Goal: Task Accomplishment & Management: Manage account settings

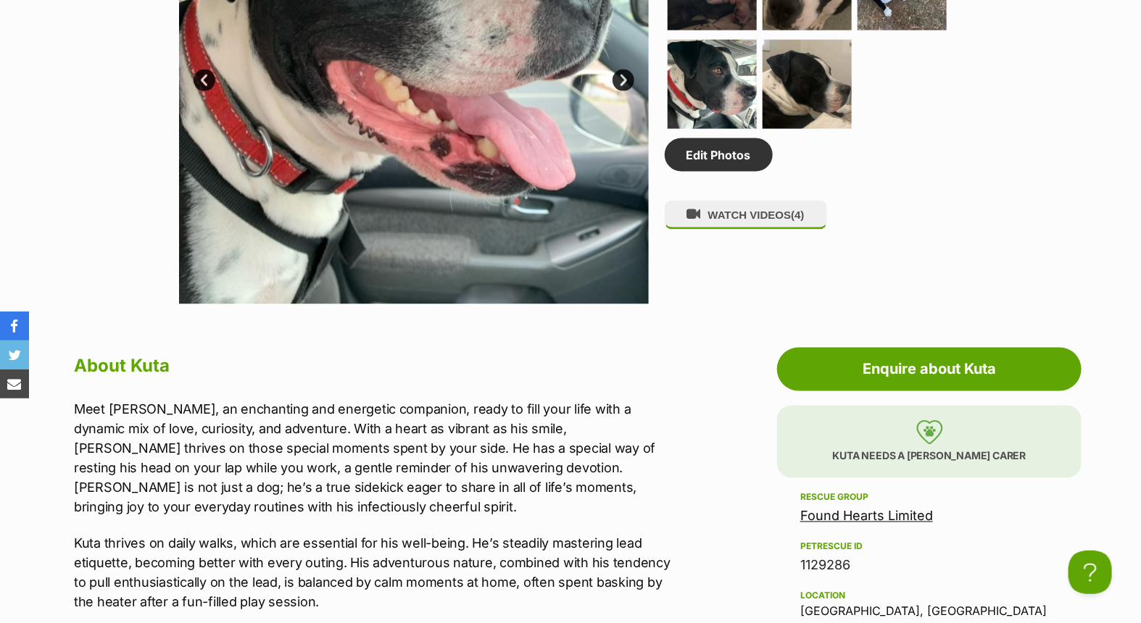
scroll to position [886, 0]
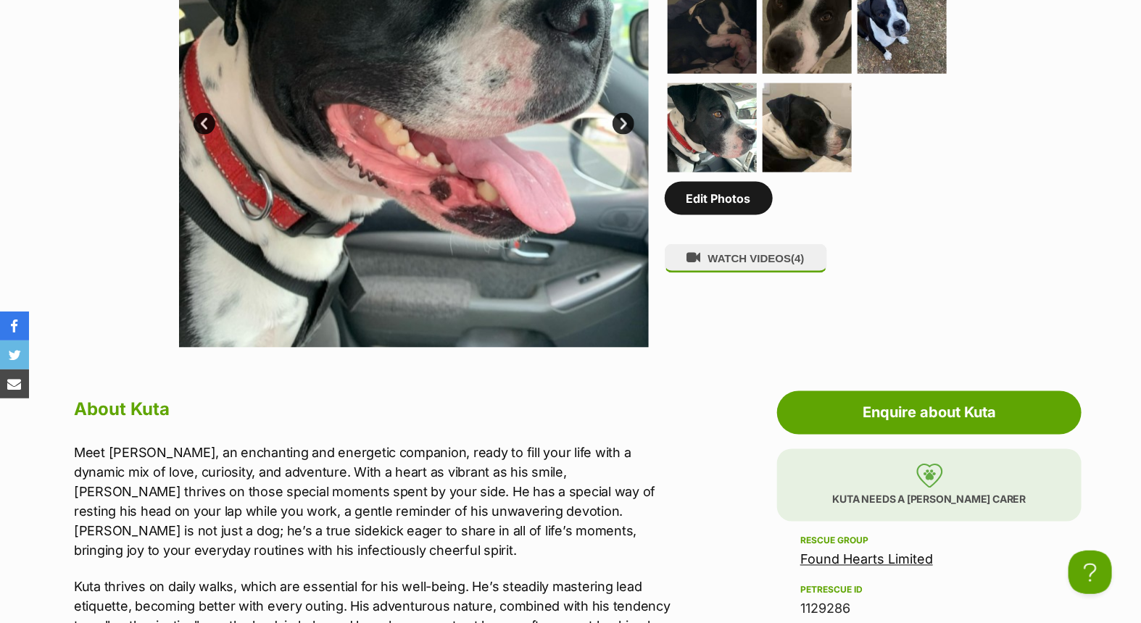
click at [712, 192] on link "Edit Photos" at bounding box center [719, 198] width 108 height 33
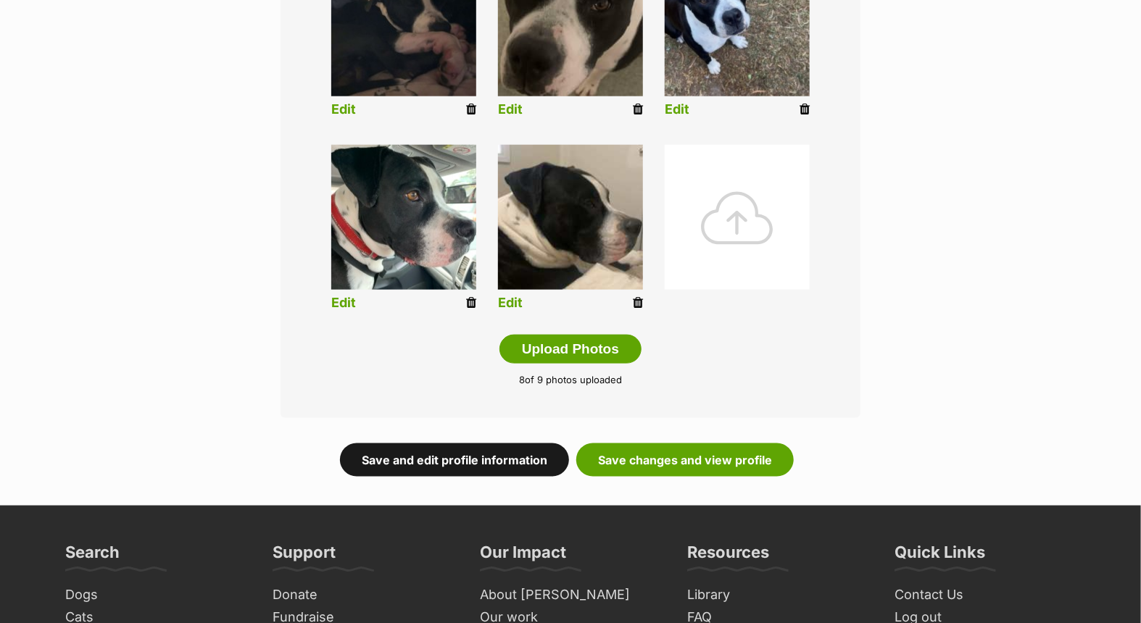
click at [454, 449] on link "Save and edit profile information" at bounding box center [454, 460] width 229 height 33
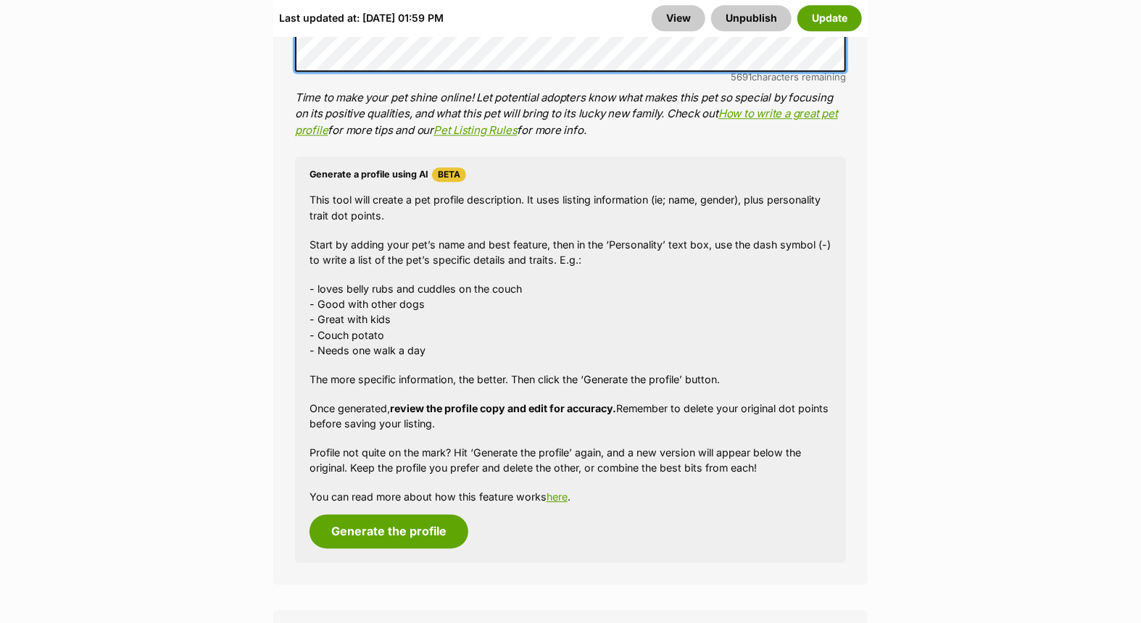
scroll to position [1772, 0]
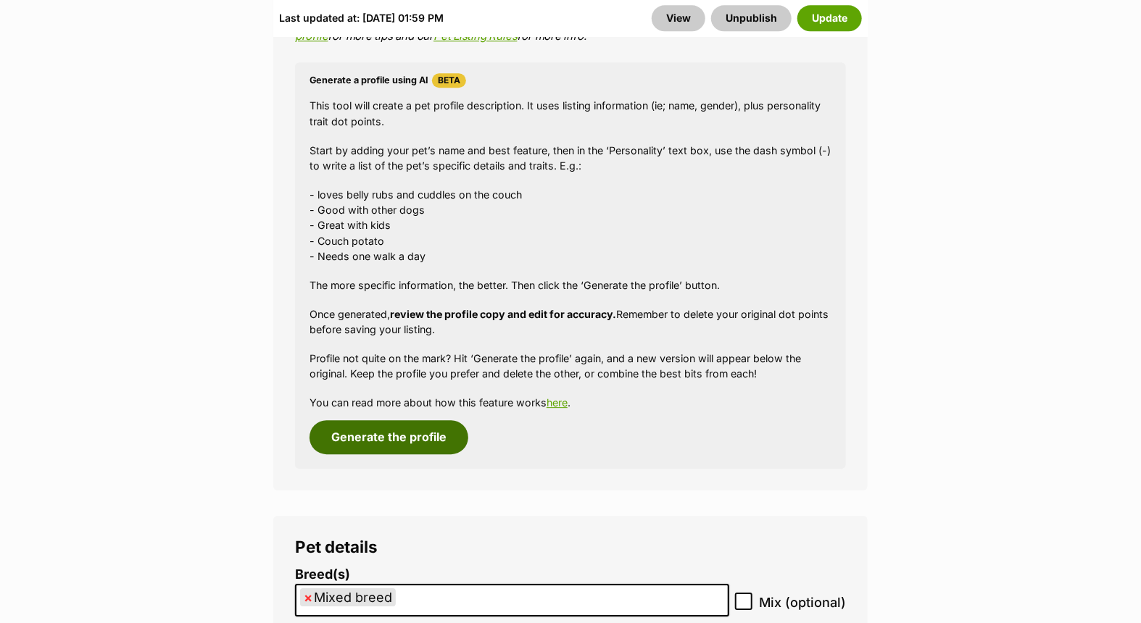
click at [441, 426] on button "Generate the profile" at bounding box center [389, 436] width 159 height 33
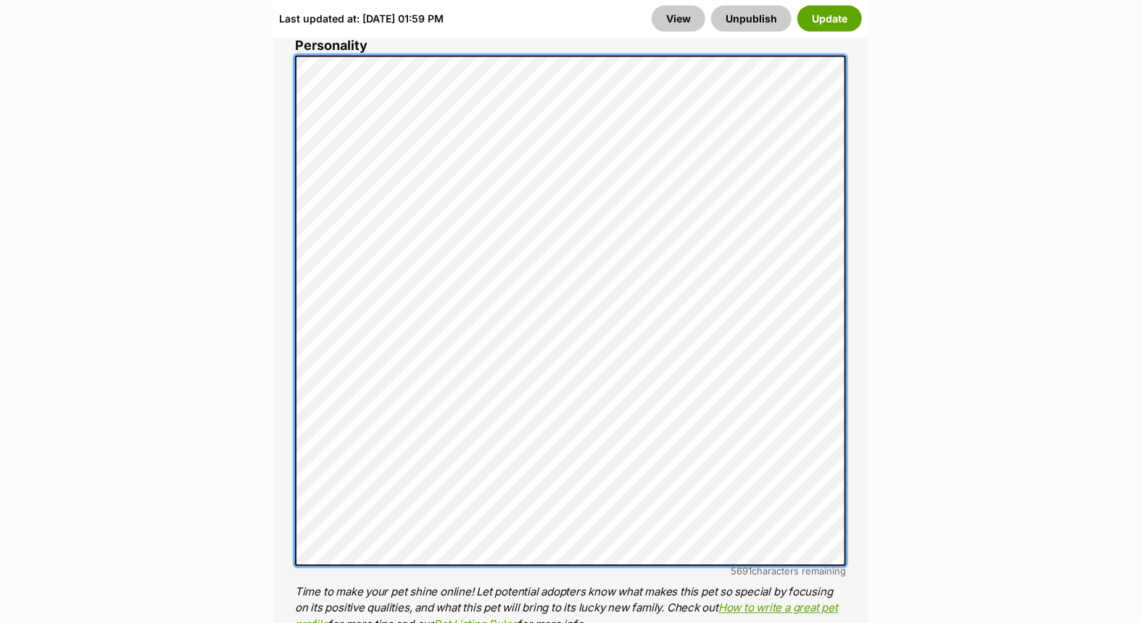
scroll to position [0, 0]
click at [294, 67] on div "About This Pet Name Henlo there, it looks like you might be using the pet name …" at bounding box center [570, 377] width 594 height 1405
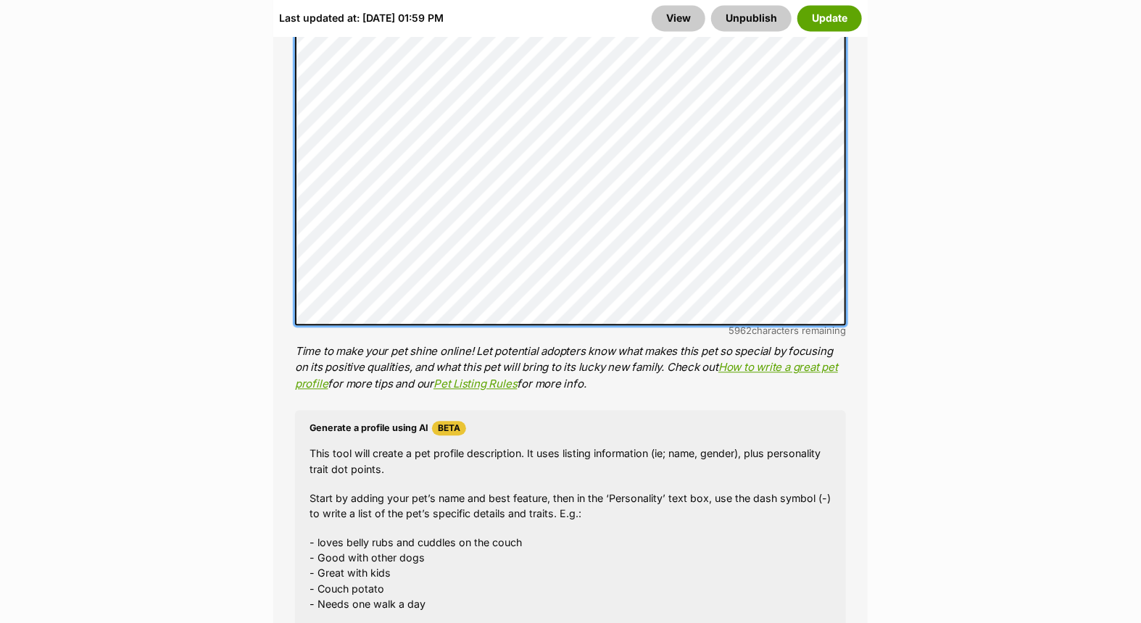
scroll to position [1102, 0]
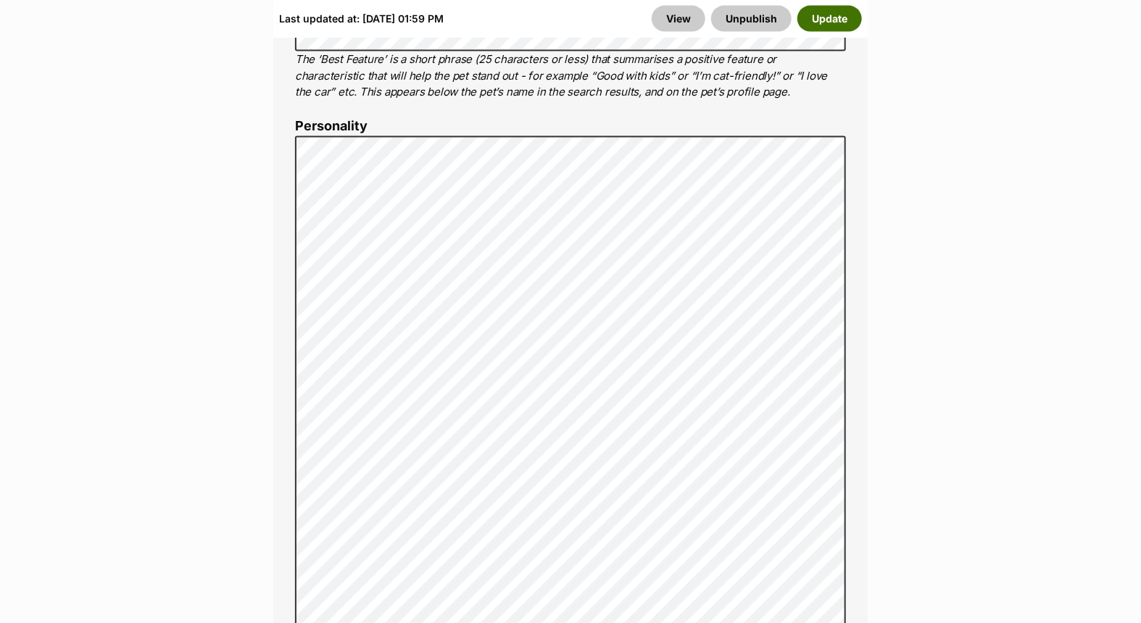
click at [829, 12] on button "Update" at bounding box center [829, 18] width 65 height 26
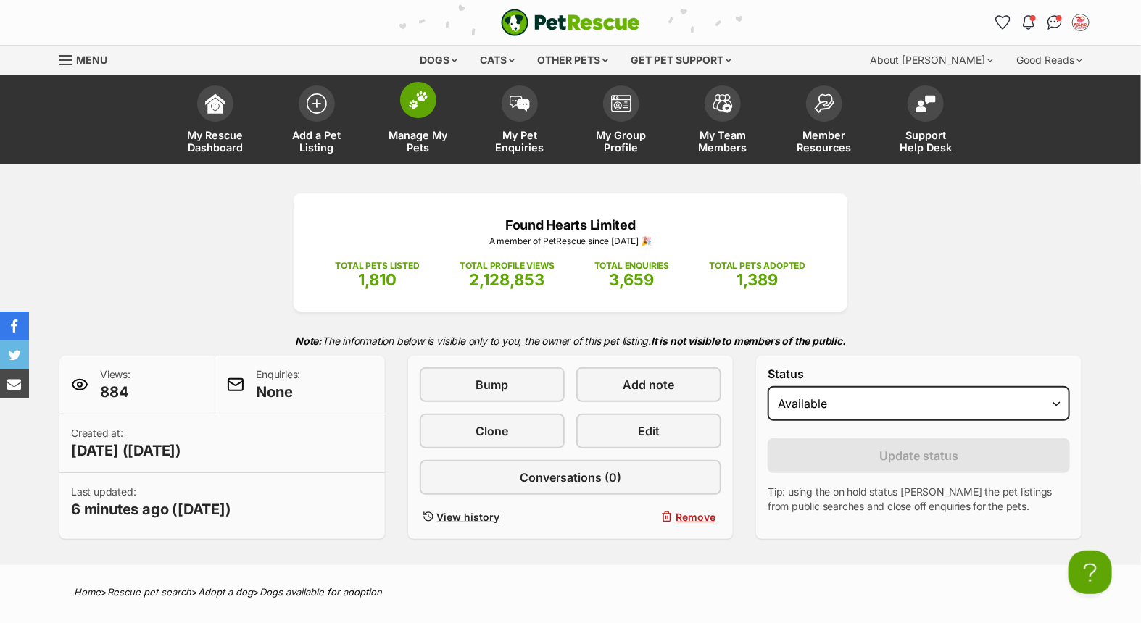
click at [411, 118] on link "Manage My Pets" at bounding box center [418, 121] width 101 height 86
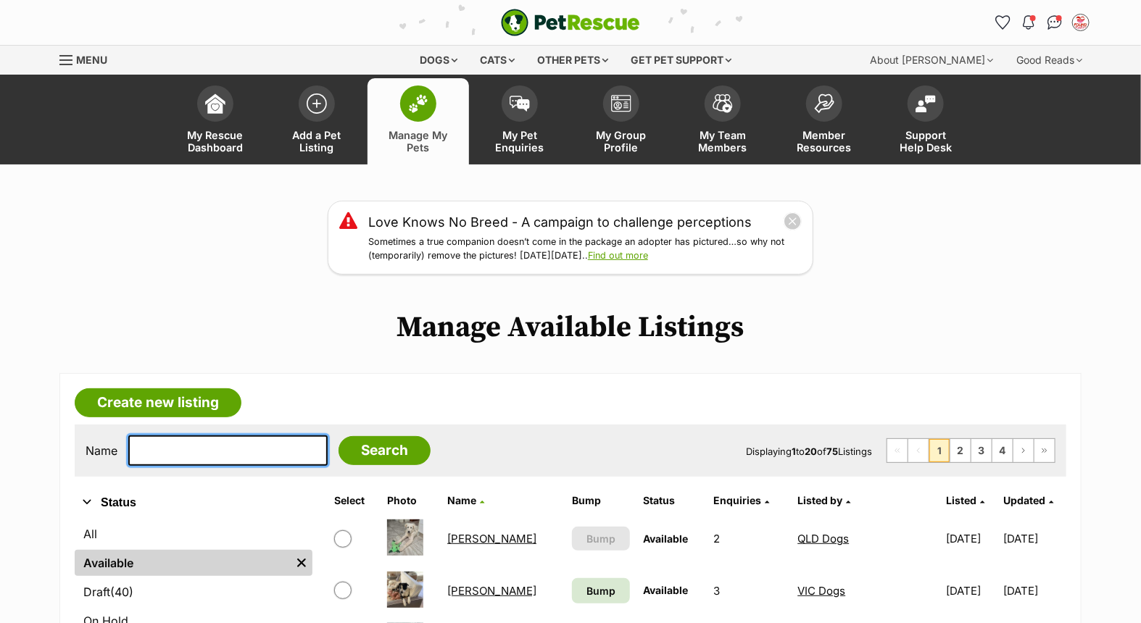
click at [229, 454] on input "text" at bounding box center [227, 451] width 199 height 30
type input "zoey"
click at [339, 436] on input "Search" at bounding box center [385, 450] width 92 height 29
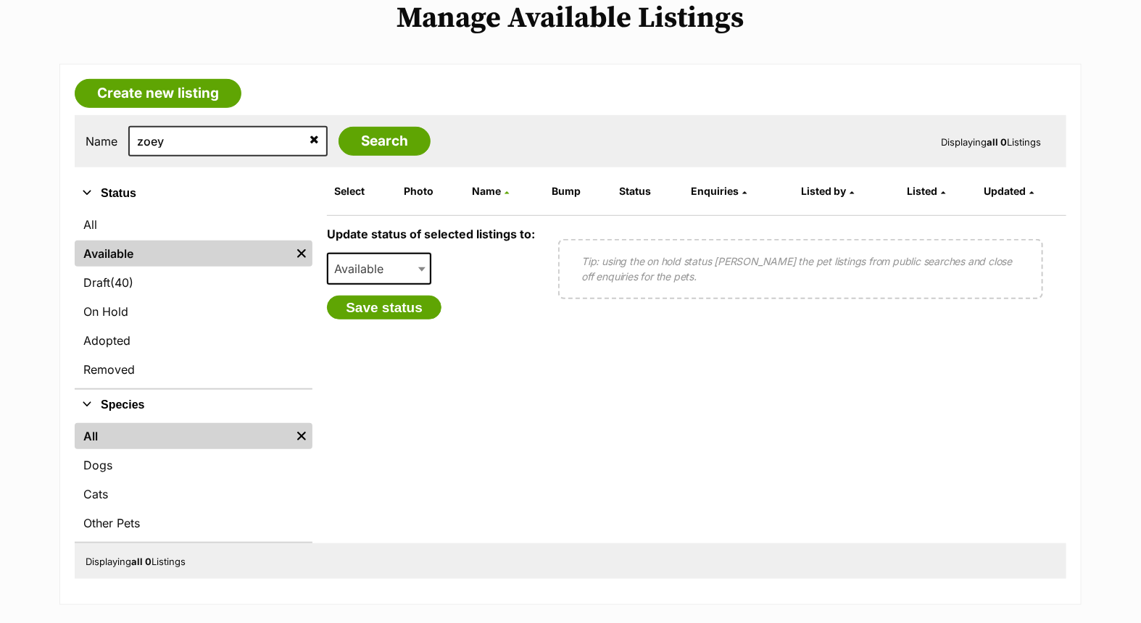
scroll to position [322, 0]
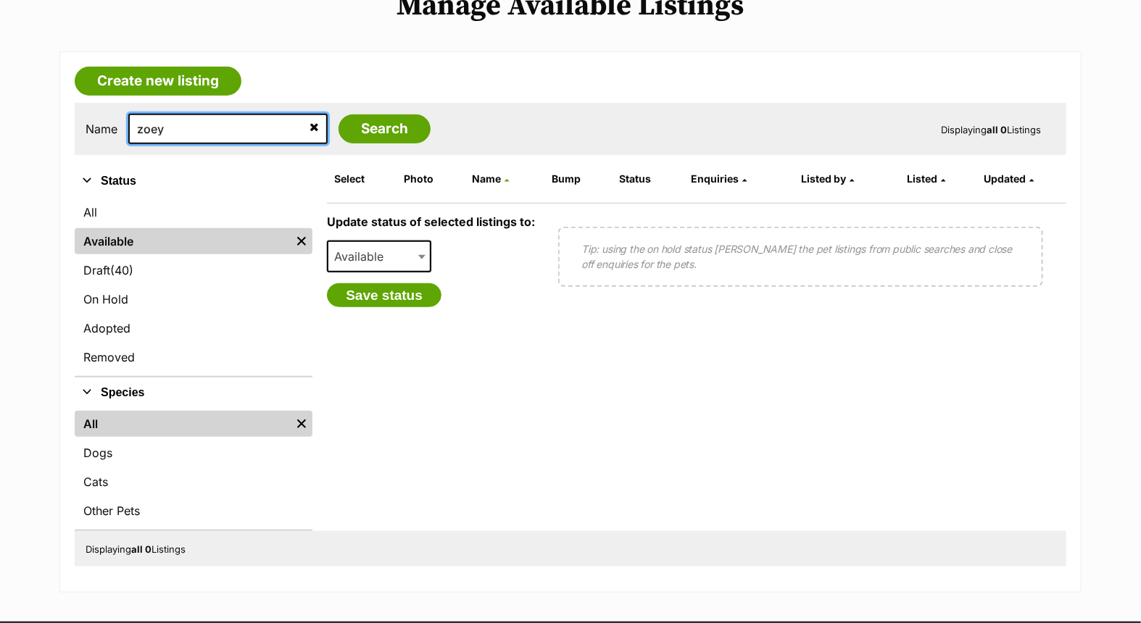
drag, startPoint x: 243, startPoint y: 132, endPoint x: 99, endPoint y: 132, distance: 143.5
click at [99, 132] on div "Name zoey Search" at bounding box center [258, 129] width 345 height 30
type input "kuta"
click at [339, 115] on input "Search" at bounding box center [385, 129] width 92 height 29
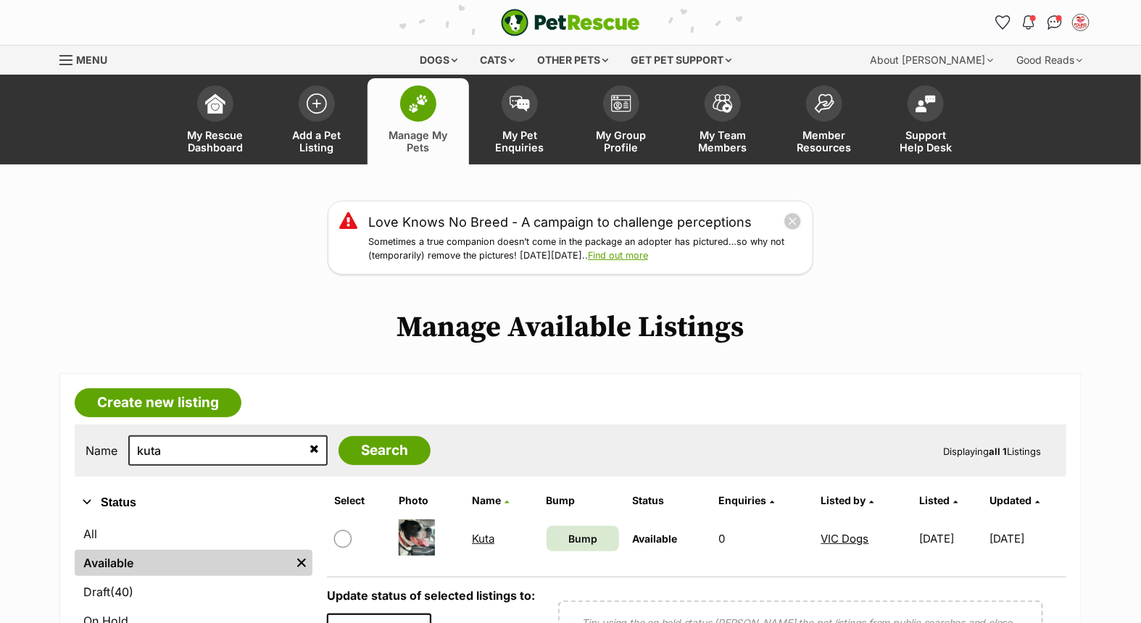
click at [473, 539] on link "Kuta" at bounding box center [483, 539] width 22 height 14
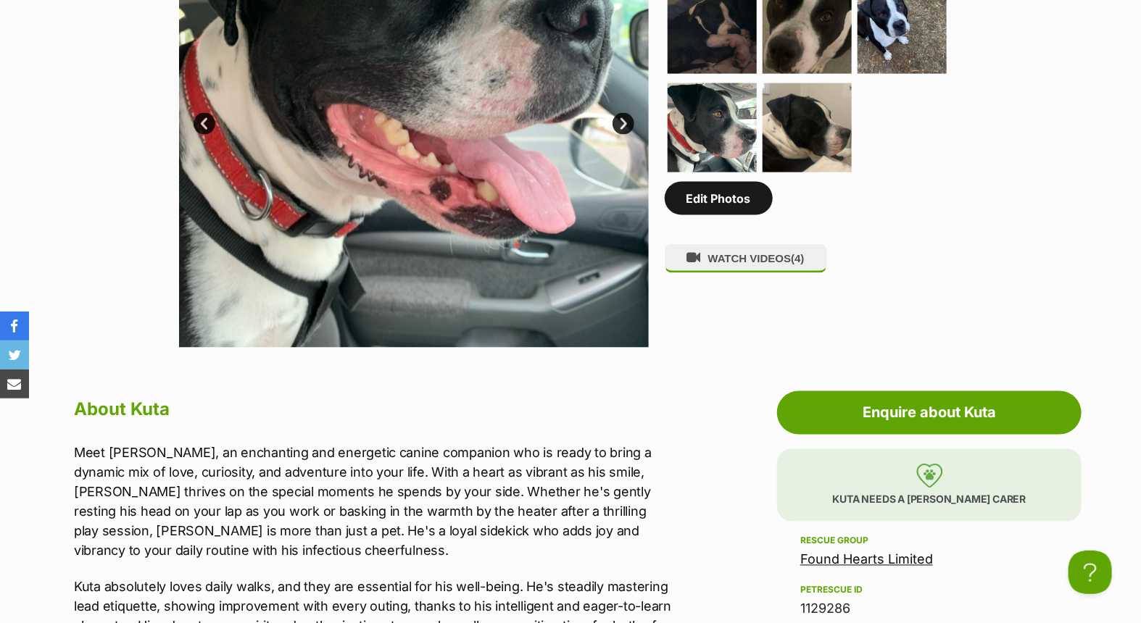
click at [720, 199] on link "Edit Photos" at bounding box center [719, 198] width 108 height 33
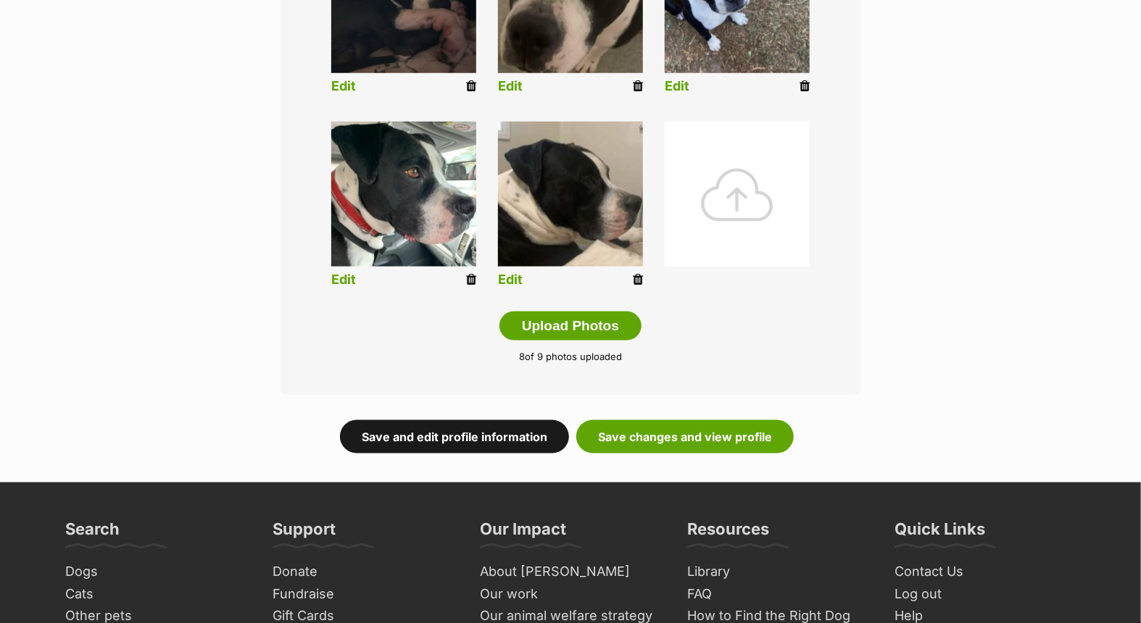
scroll to position [725, 0]
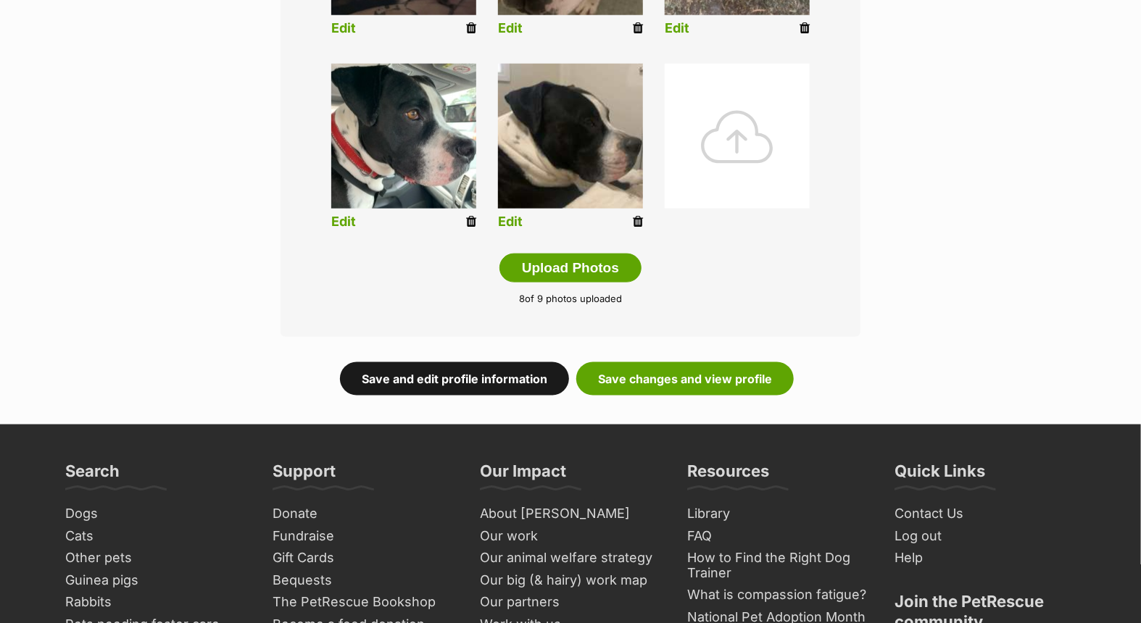
click at [496, 377] on link "Save and edit profile information" at bounding box center [454, 378] width 229 height 33
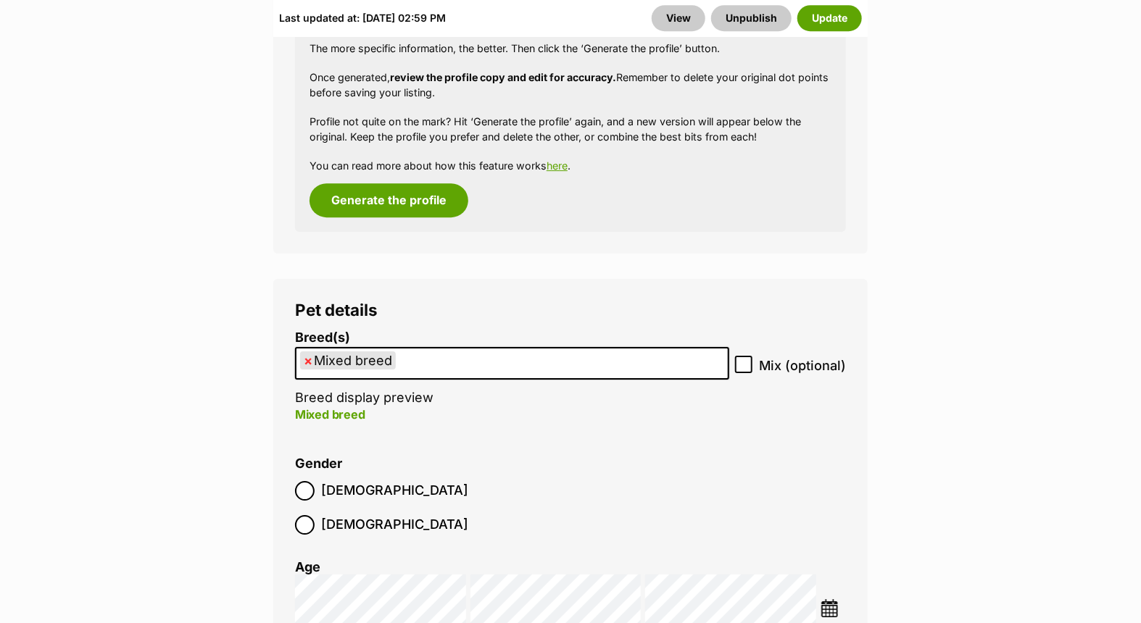
scroll to position [2013, 0]
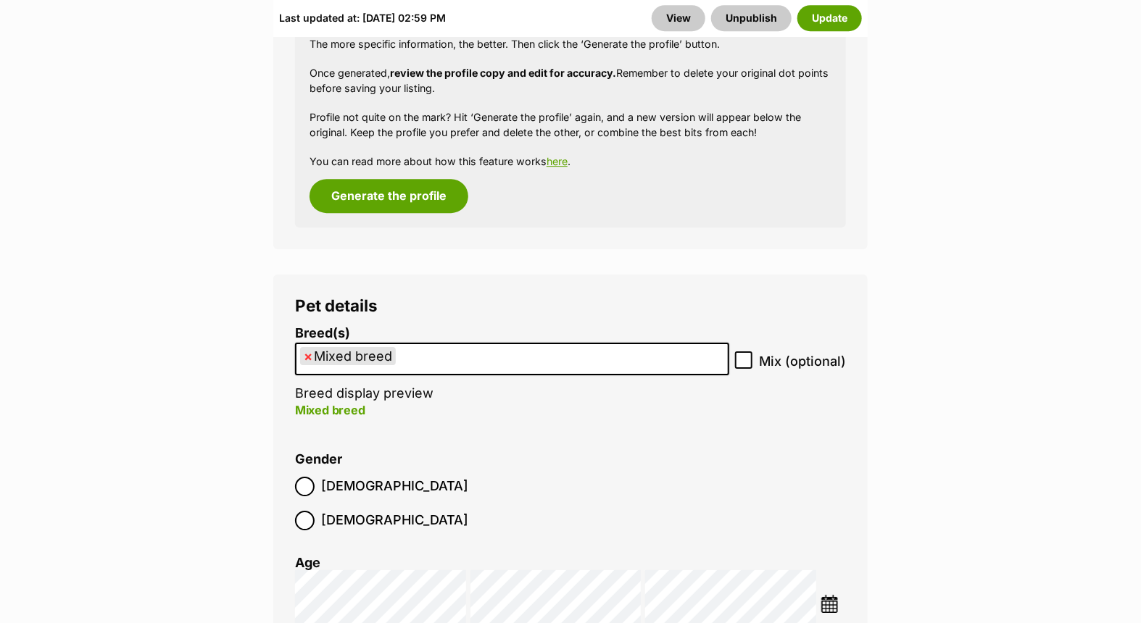
click at [308, 349] on span "×" at bounding box center [308, 356] width 9 height 18
select select
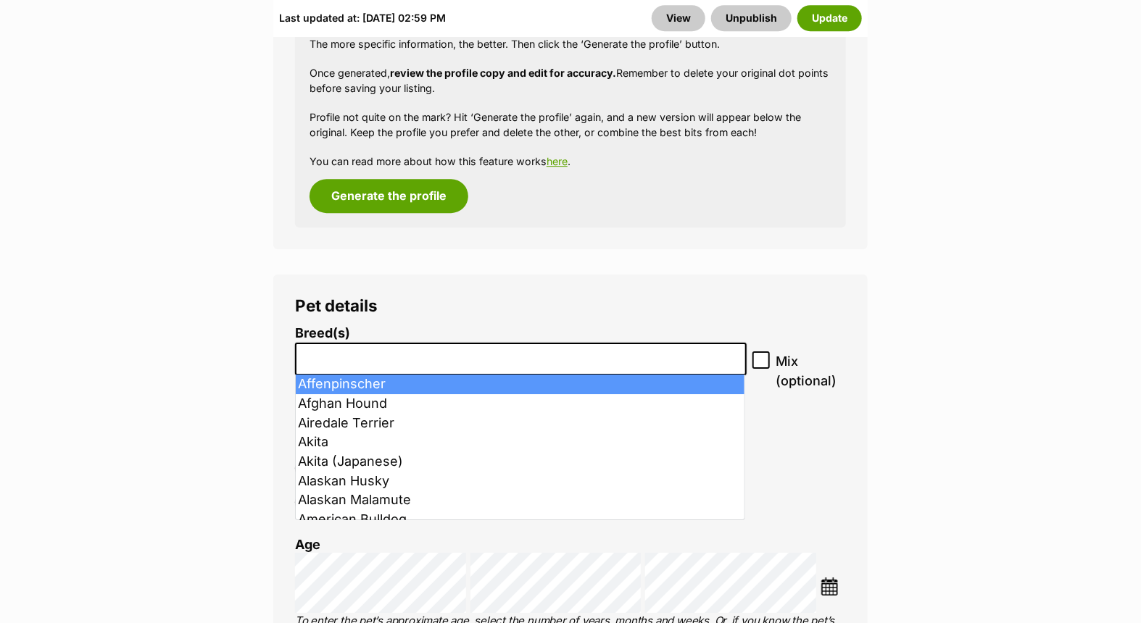
click at [385, 359] on input "search" at bounding box center [520, 355] width 441 height 15
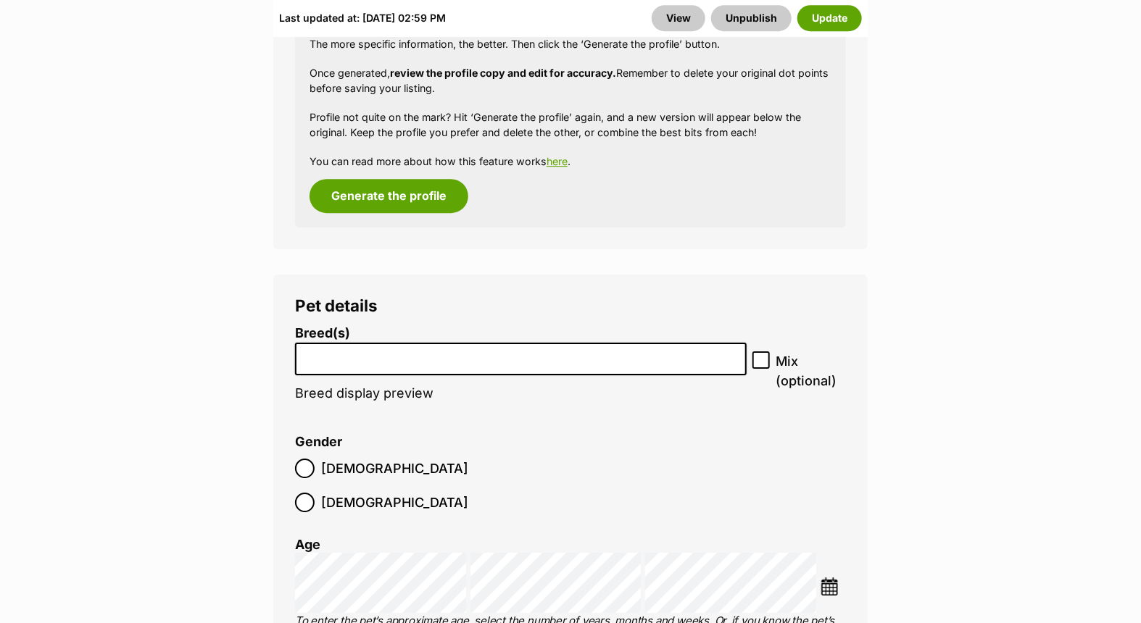
click at [385, 359] on input "search" at bounding box center [520, 355] width 441 height 15
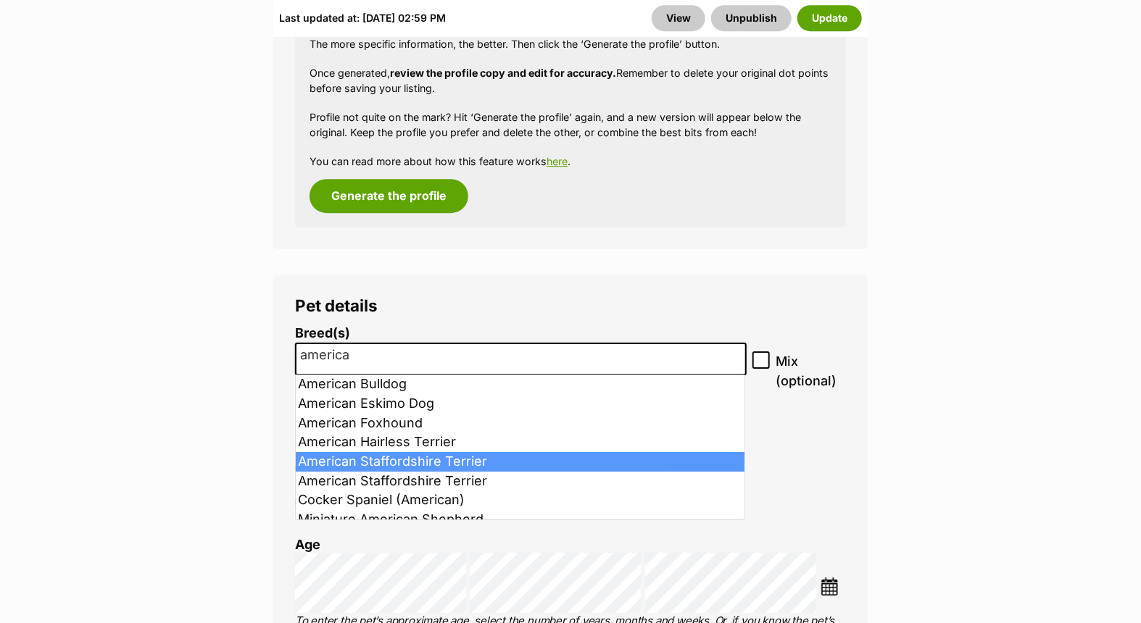
type input "america"
select select "9"
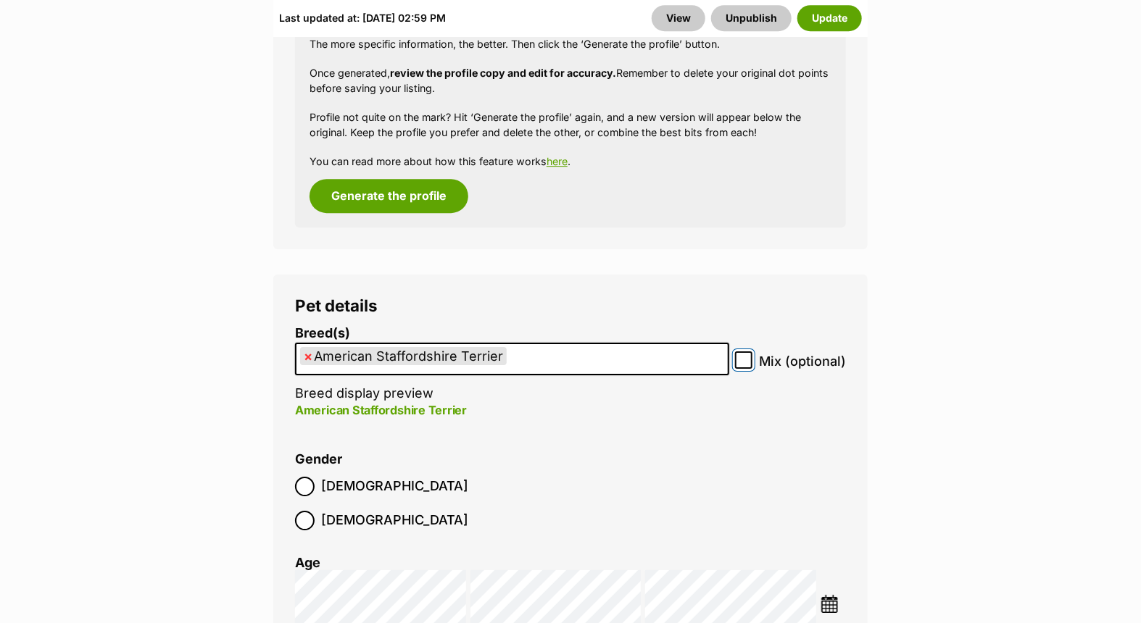
click at [748, 366] on input "Mix (optional)" at bounding box center [743, 360] width 17 height 17
checkbox input "true"
click at [823, 19] on button "Update" at bounding box center [829, 18] width 65 height 26
